Goal: Information Seeking & Learning: Learn about a topic

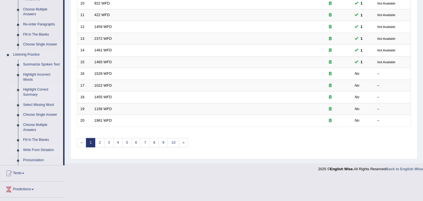
scroll to position [219, 0]
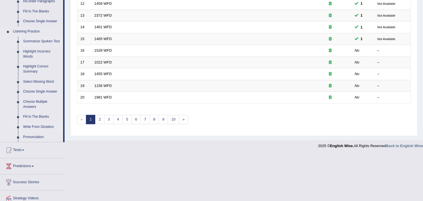
click at [36, 42] on link "Summarize Spoken Text" at bounding box center [42, 41] width 43 height 10
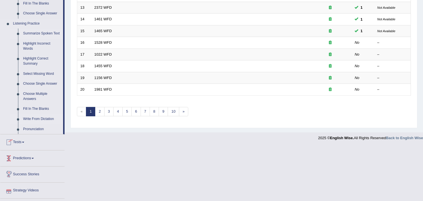
scroll to position [241, 0]
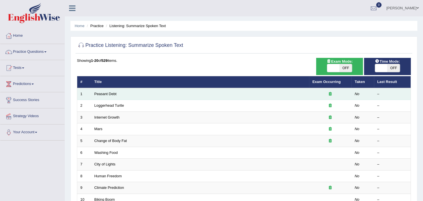
scroll to position [31, 0]
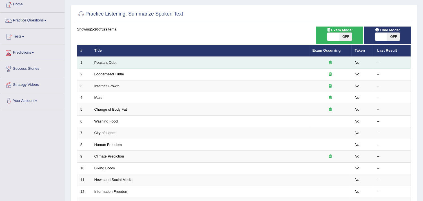
click at [105, 61] on link "Peasant Debt" at bounding box center [105, 62] width 22 height 4
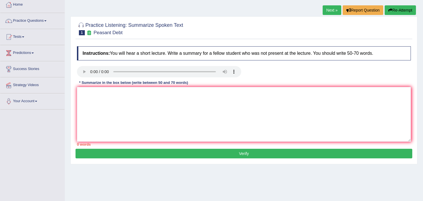
scroll to position [31, 0]
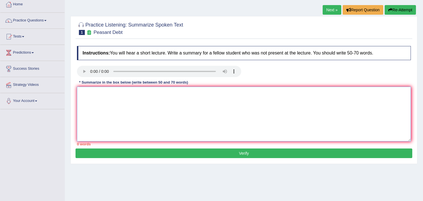
click at [119, 105] on textarea at bounding box center [244, 114] width 334 height 55
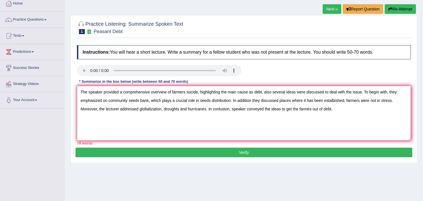
scroll to position [63, 0]
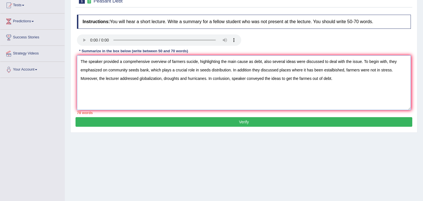
click at [251, 68] on textarea "The speaker provided a comprehensive overview of farmers sucide, highlighting t…" at bounding box center [244, 82] width 334 height 55
paste textarea "and"
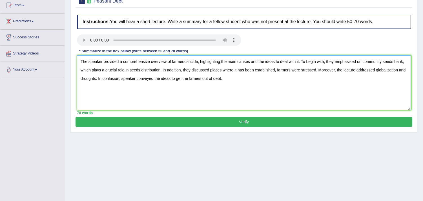
drag, startPoint x: 389, startPoint y: 71, endPoint x: 378, endPoint y: 131, distance: 61.0
click at [389, 72] on textarea "The speaker provided a comprehensive overview of farmers sucide, highlighting t…" at bounding box center [244, 82] width 334 height 55
click at [291, 81] on textarea "The speaker provided a comprehensive overview of farmers sucide, highlighting t…" at bounding box center [244, 82] width 334 height 55
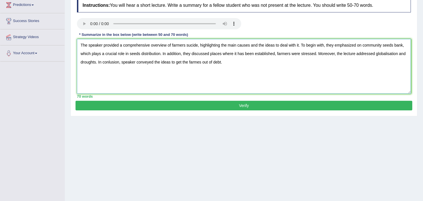
scroll to position [94, 0]
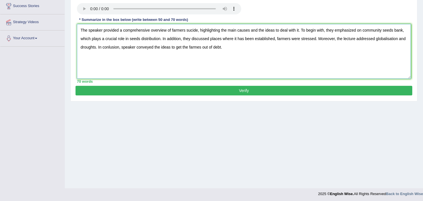
type textarea "The speaker provided a comprehensive overview of farmers sucide, highlighting t…"
click at [189, 92] on button "Verify" at bounding box center [244, 91] width 337 height 10
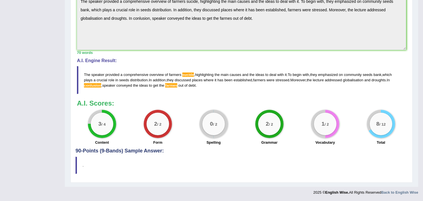
scroll to position [0, 0]
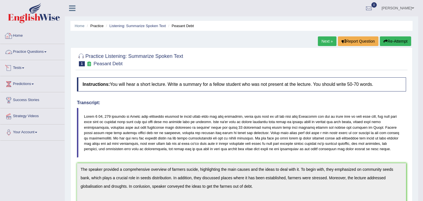
click at [19, 34] on link "Home" at bounding box center [32, 35] width 64 height 14
